Goal: Check status: Check status

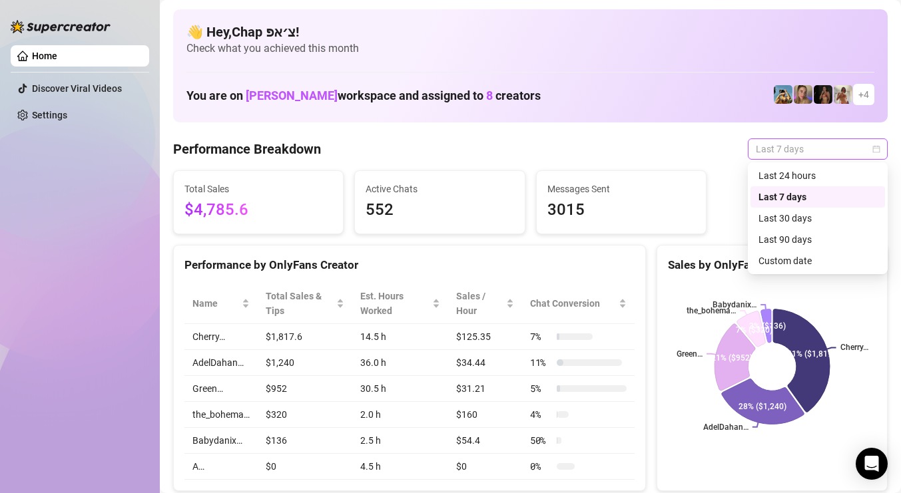
click at [756, 158] on span "Last 7 days" at bounding box center [818, 149] width 124 height 20
click at [795, 255] on div "Custom date" at bounding box center [817, 261] width 118 height 15
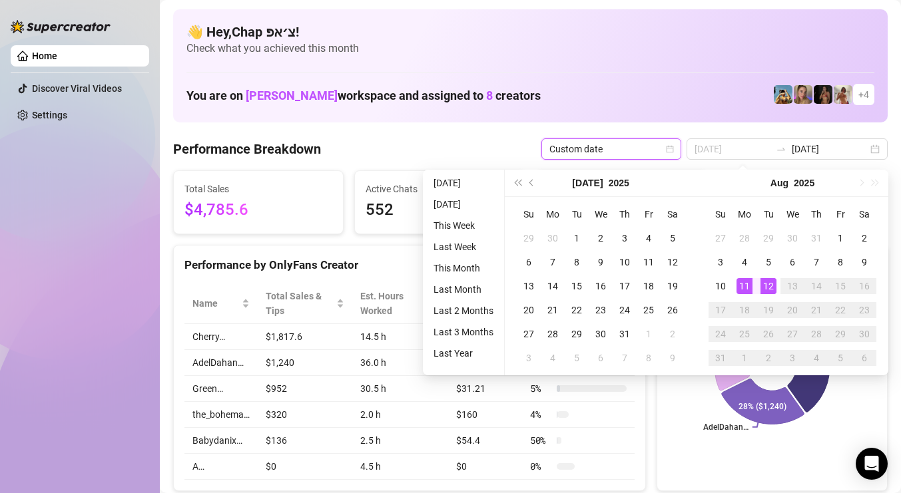
type input "[DATE]"
click at [764, 282] on div "12" at bounding box center [768, 286] width 16 height 16
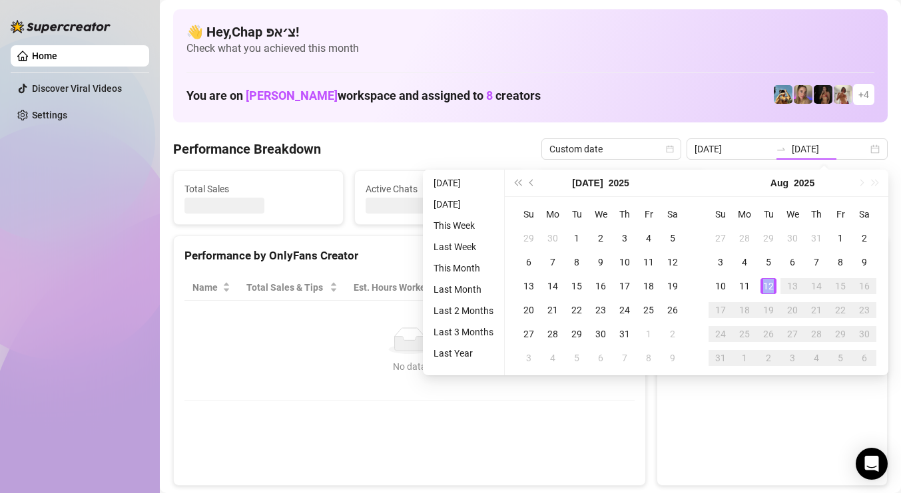
type input "[DATE]"
